Goal: Communication & Community: Answer question/provide support

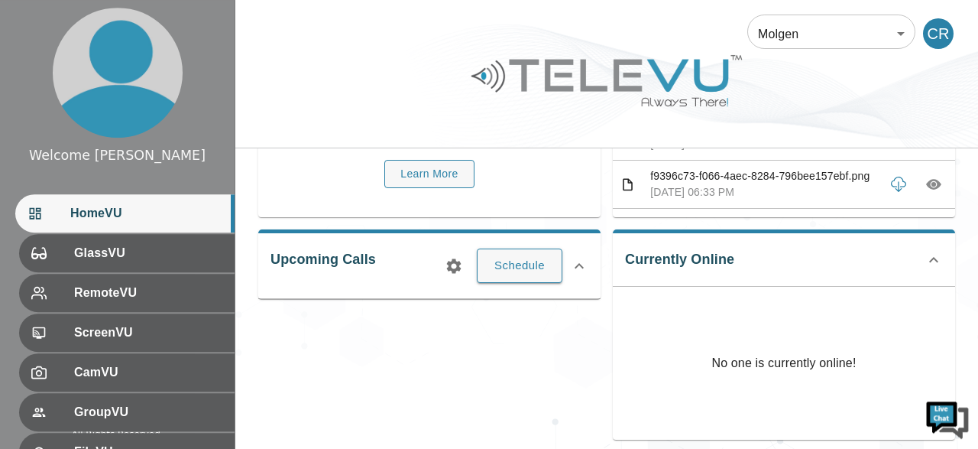
scroll to position [159, 0]
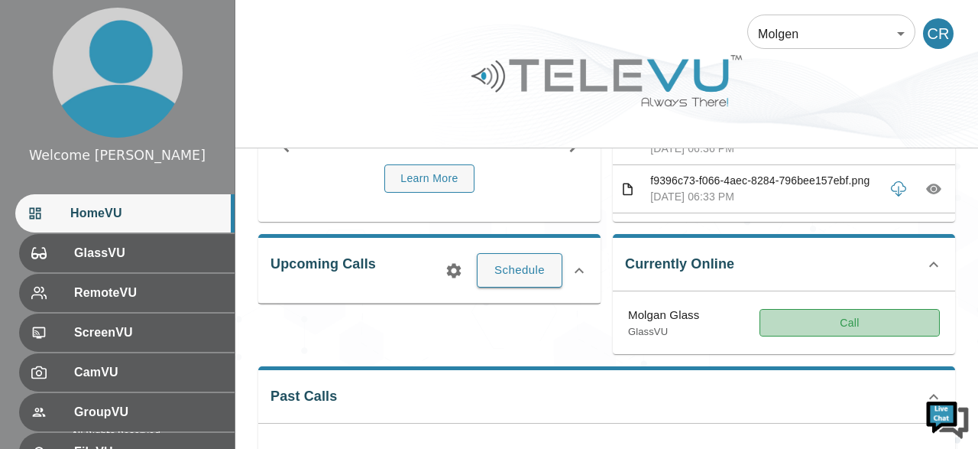
click at [857, 319] on button "Call" at bounding box center [850, 323] width 180 height 28
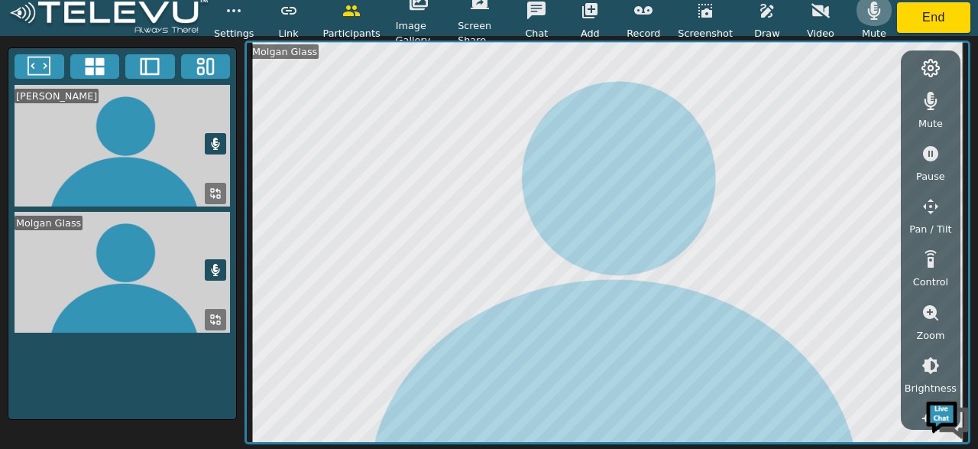
click at [874, 14] on icon "button" at bounding box center [874, 11] width 18 height 18
click at [933, 99] on icon "button" at bounding box center [931, 101] width 13 height 18
click at [915, 19] on button "End" at bounding box center [933, 17] width 73 height 31
